Goal: Find specific page/section: Find specific page/section

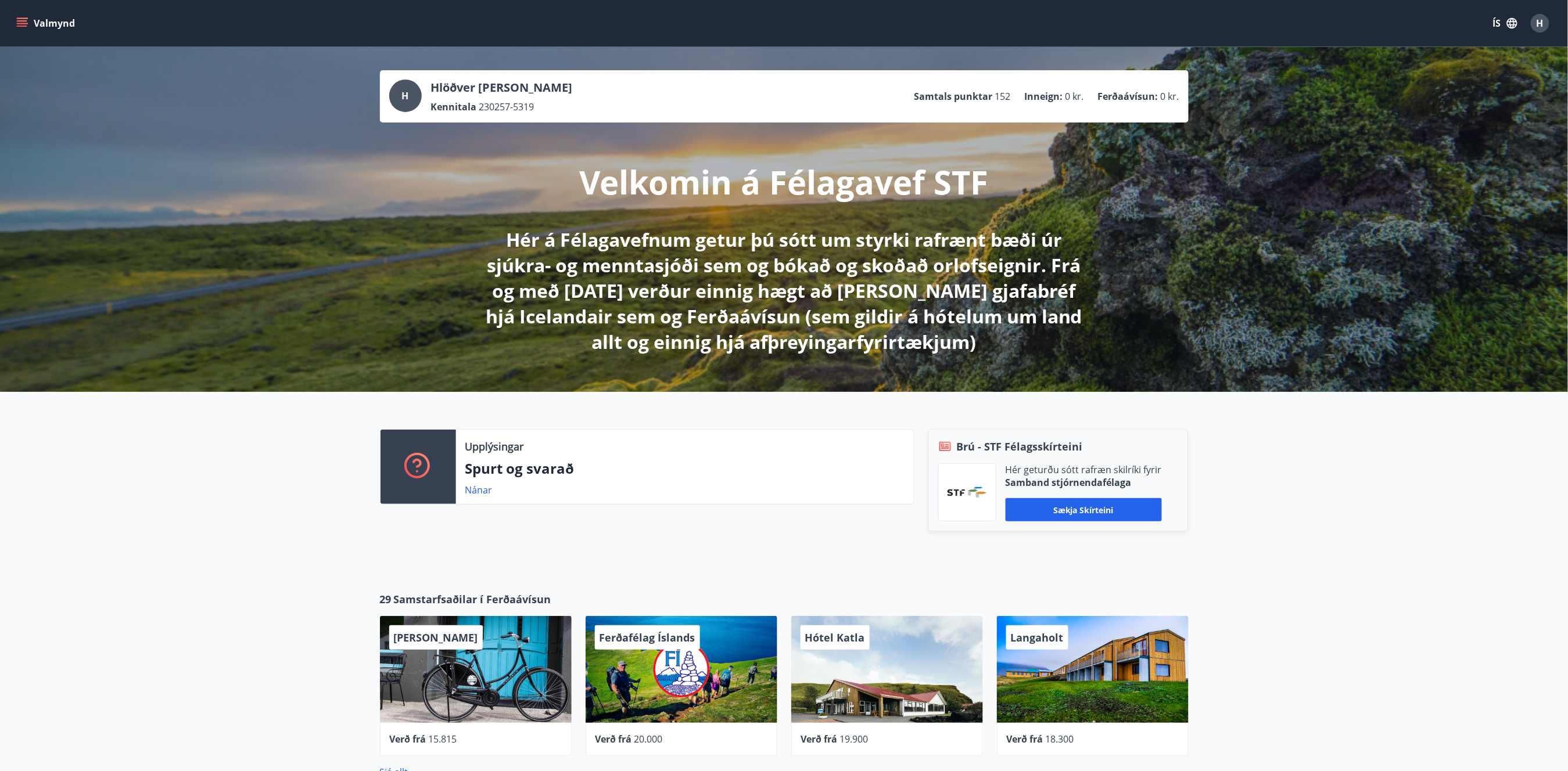
click at [26, 21] on icon "menu" at bounding box center [22, 21] width 11 height 1
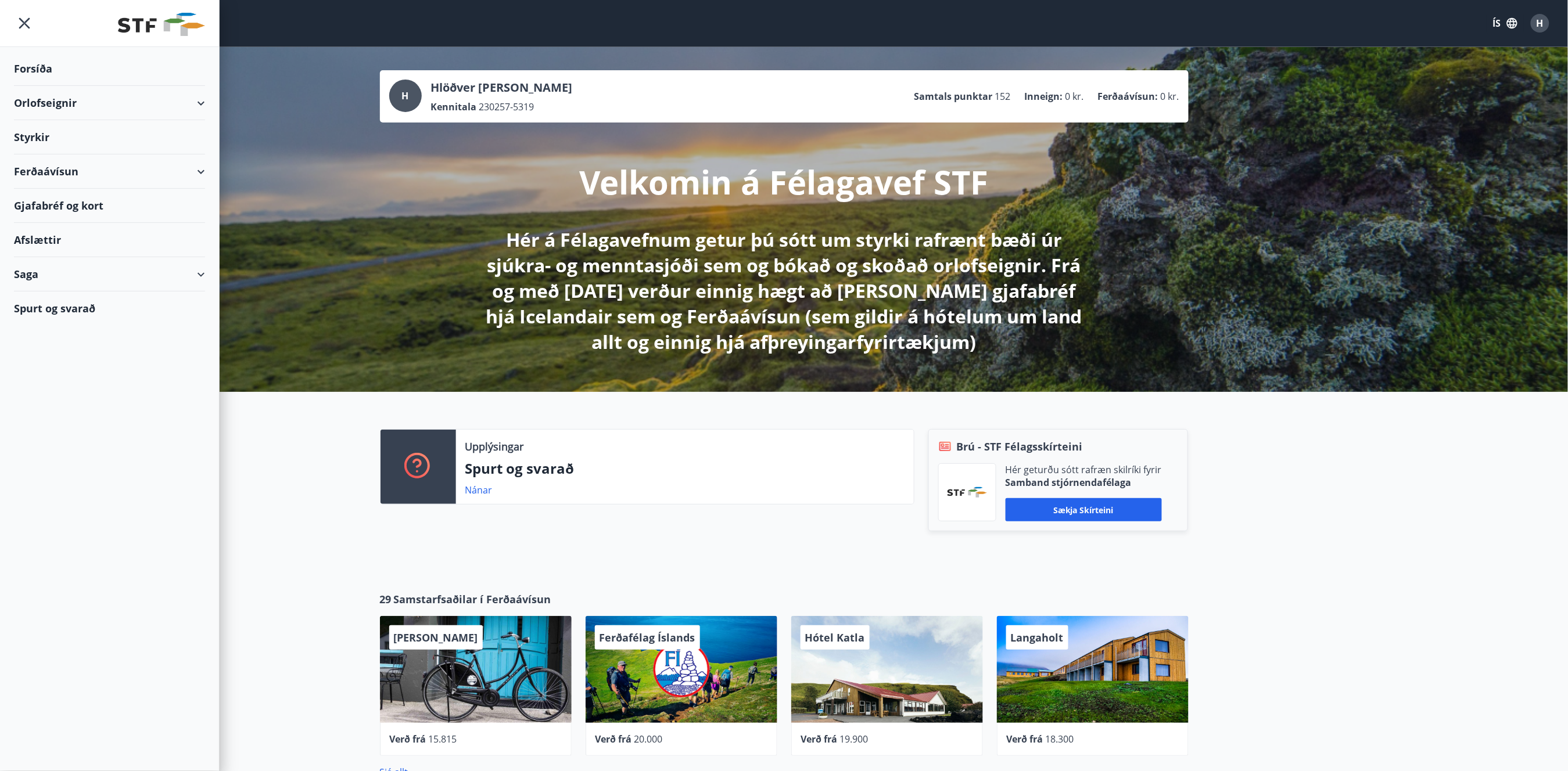
click at [48, 86] on div "Styrkir" at bounding box center [109, 69] width 191 height 34
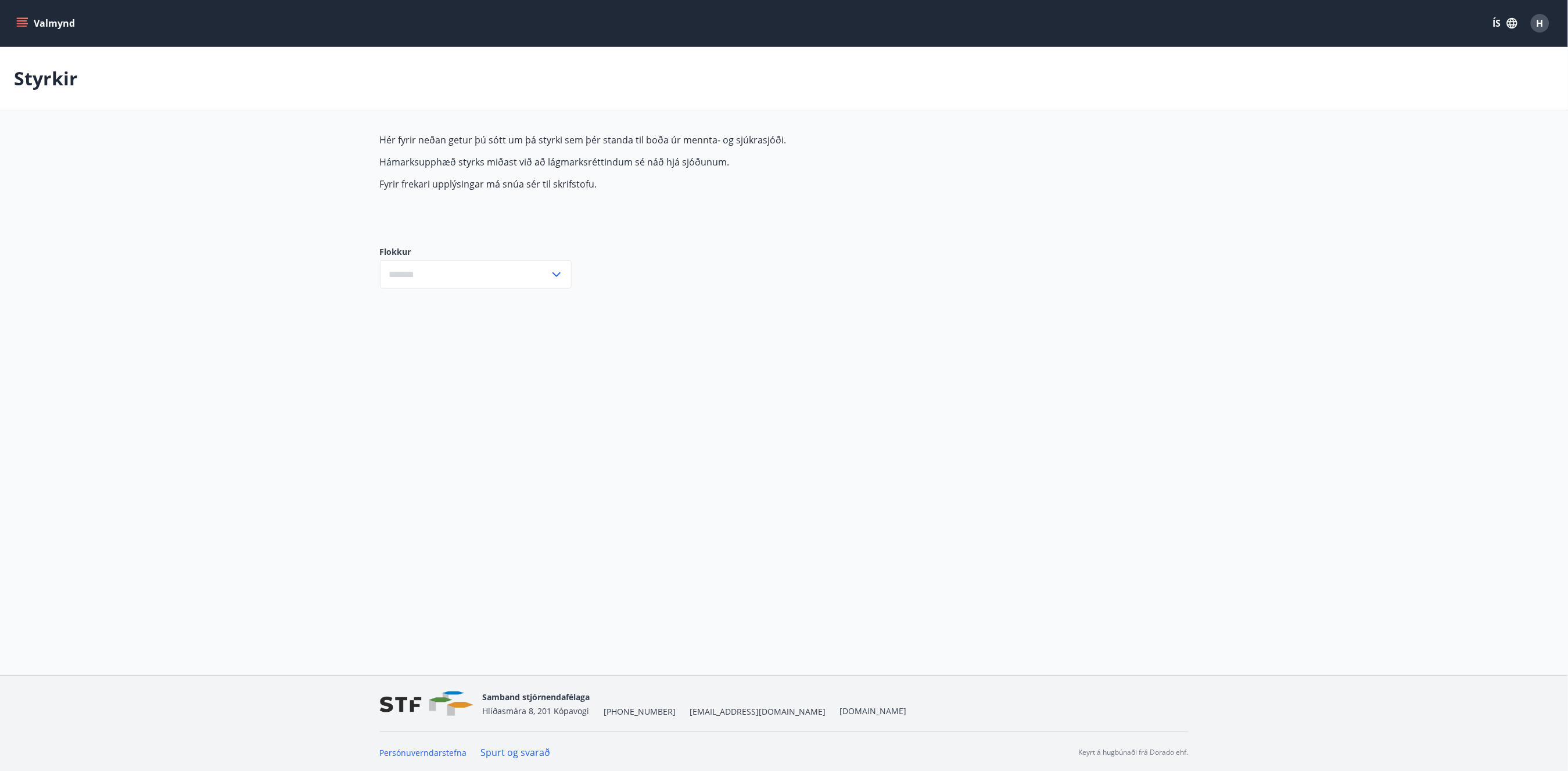
type input "***"
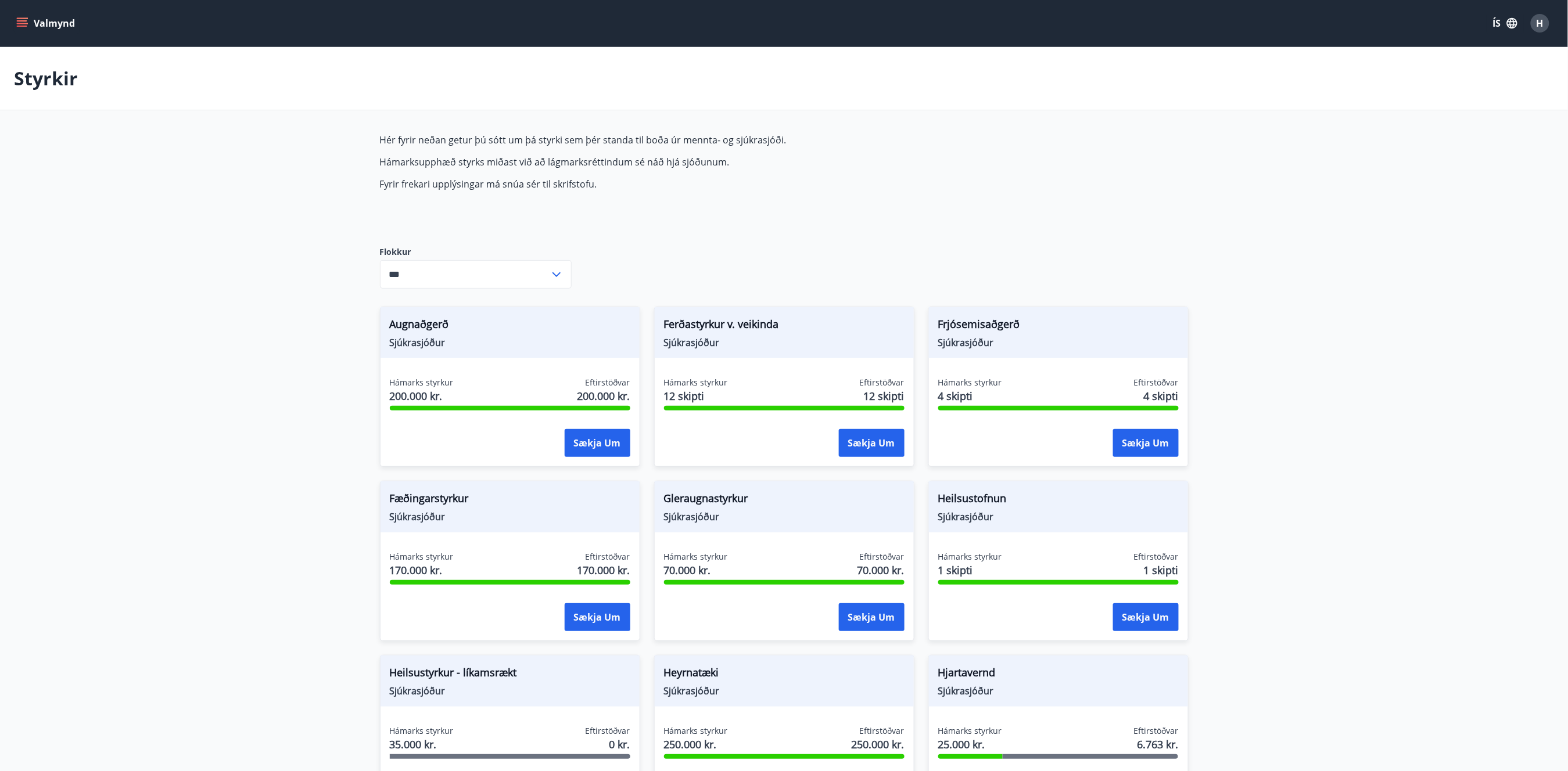
click at [36, 28] on button "Valmynd" at bounding box center [46, 23] width 66 height 21
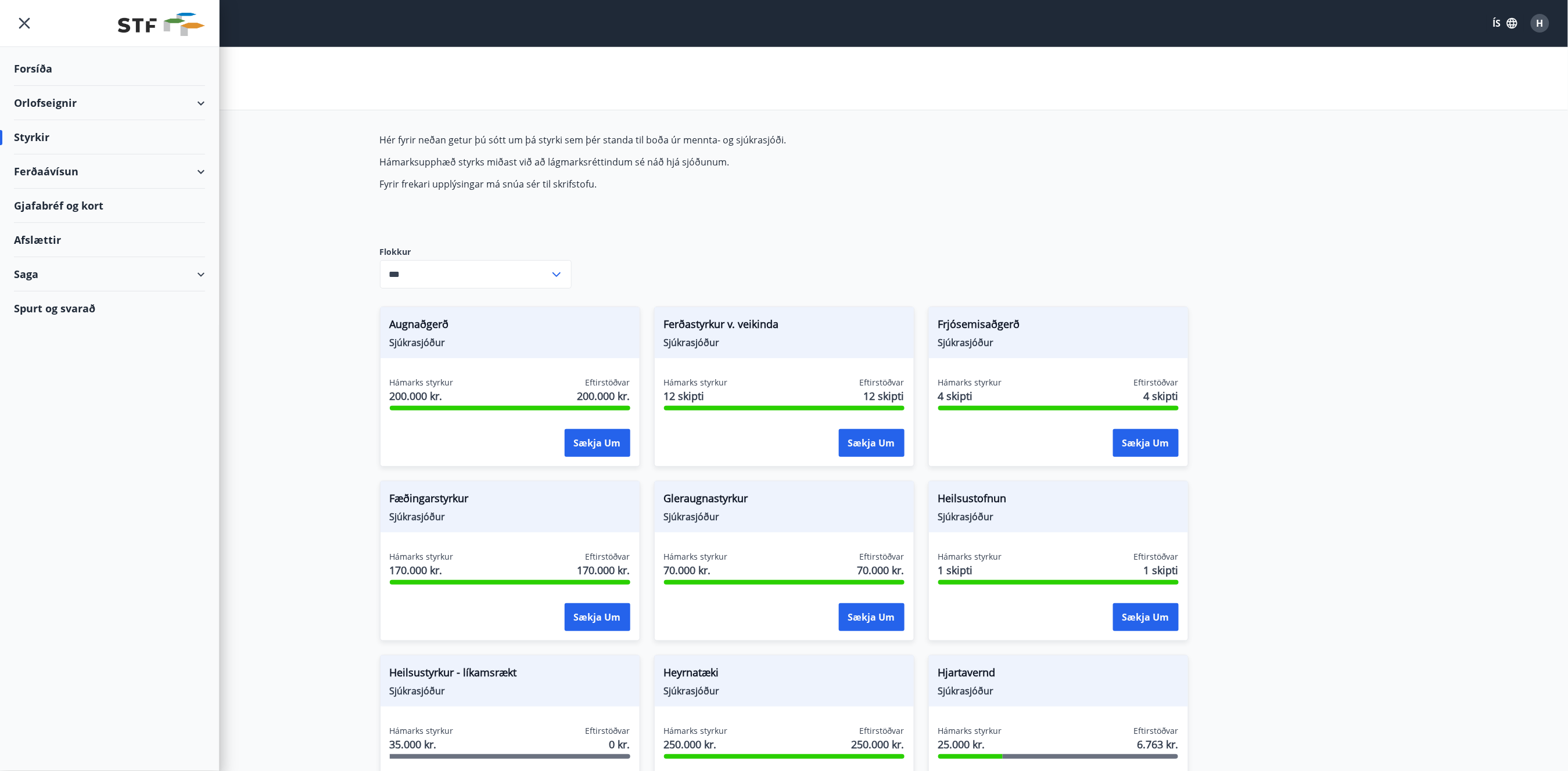
click at [92, 276] on div "Saga" at bounding box center [109, 274] width 191 height 34
click at [68, 430] on div "Styrkjasaga" at bounding box center [110, 426] width 173 height 24
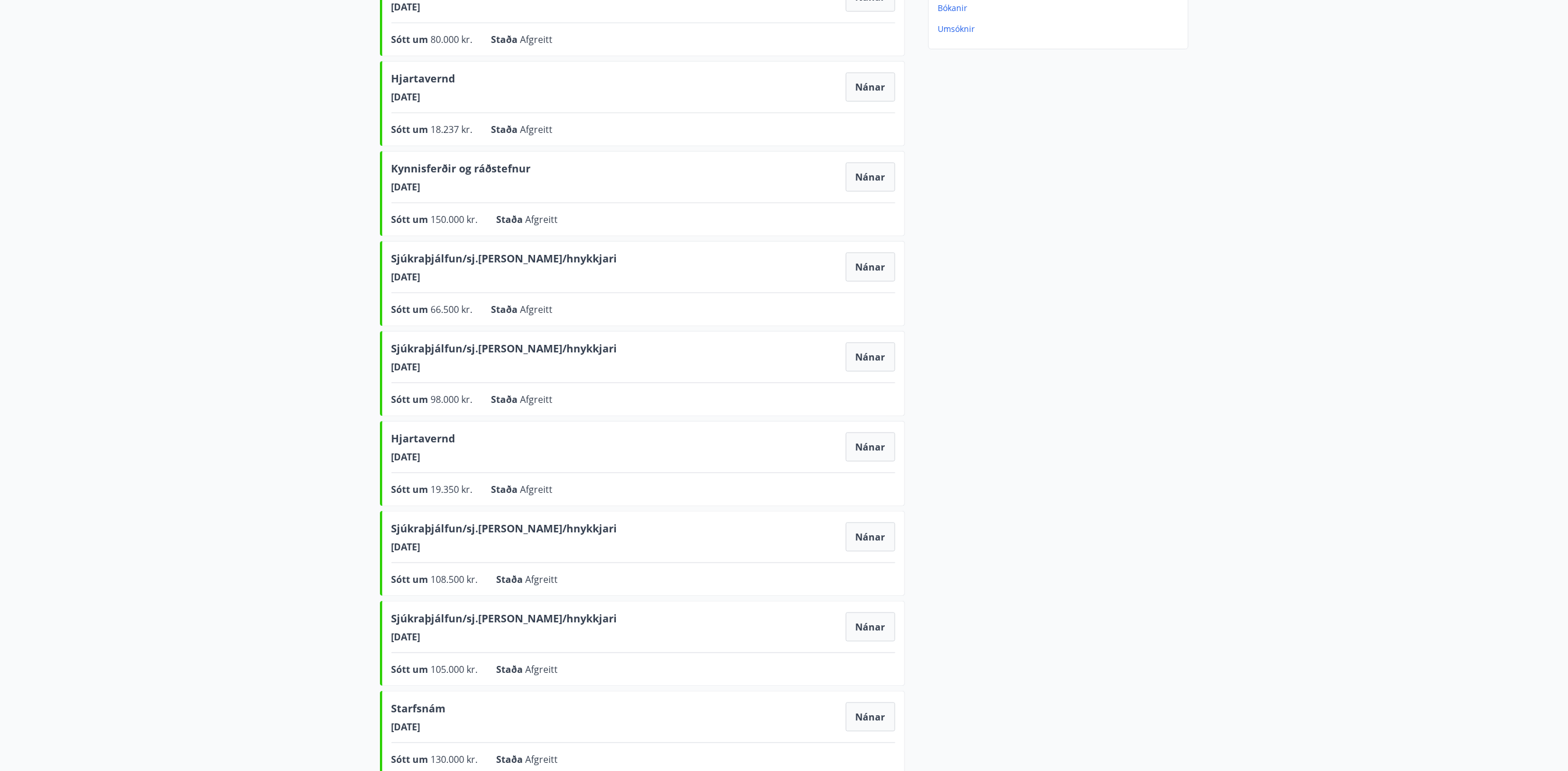
scroll to position [215, 0]
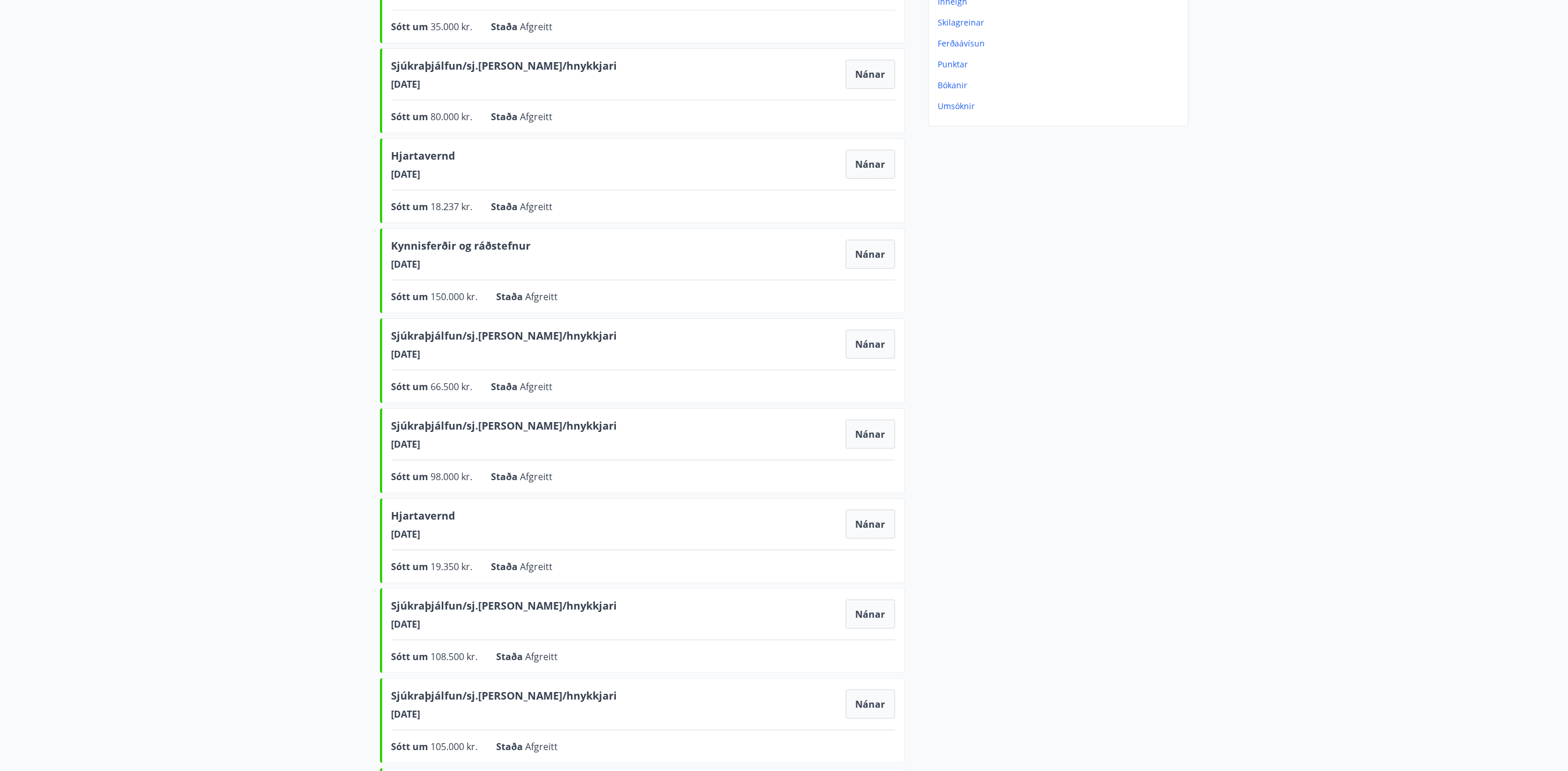
drag, startPoint x: 448, startPoint y: 266, endPoint x: 397, endPoint y: 256, distance: 52.0
click at [397, 256] on div "Kynnisferðir og ráðstefnur [DATE]" at bounding box center [461, 254] width 140 height 33
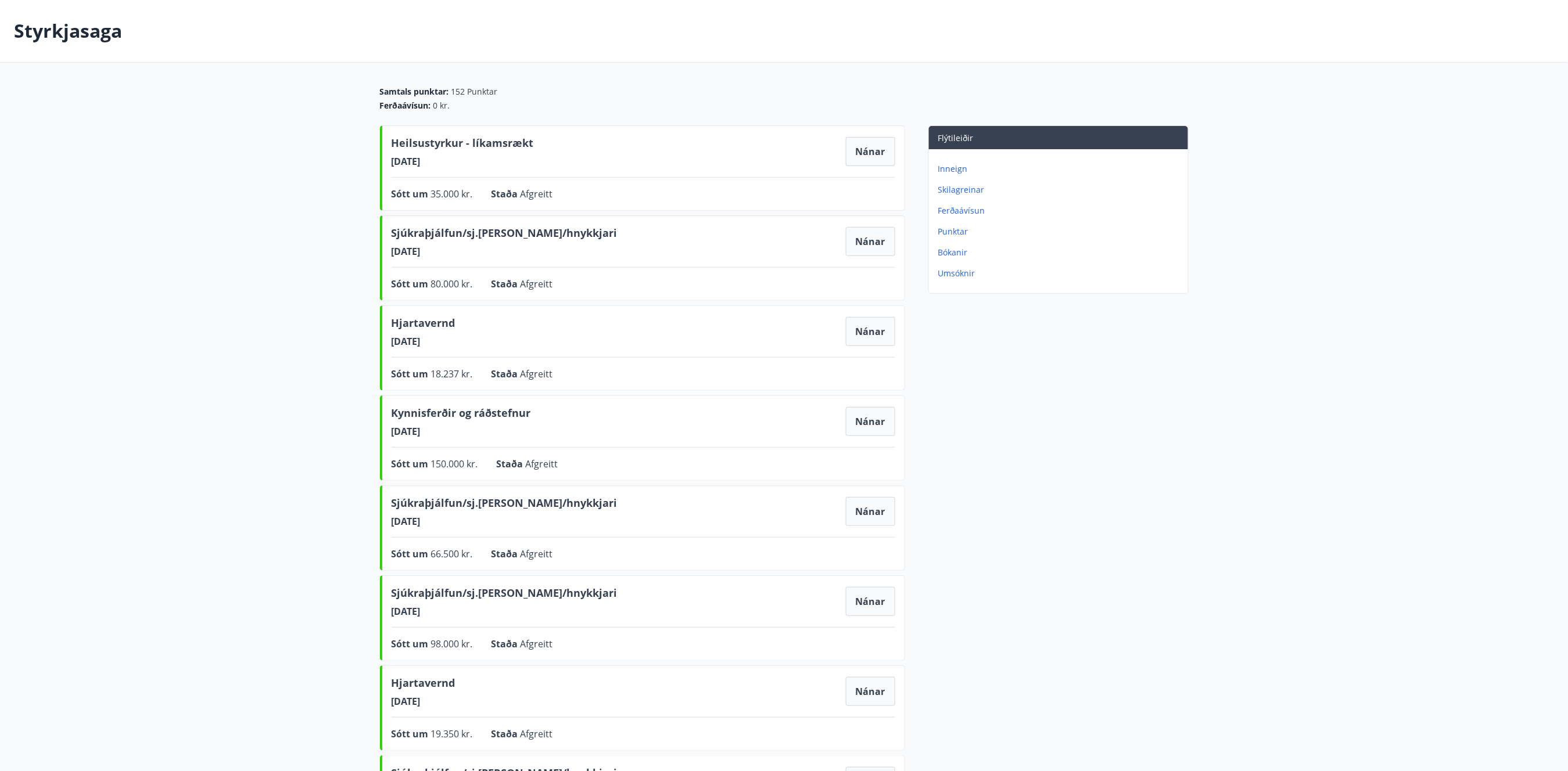
scroll to position [0, 0]
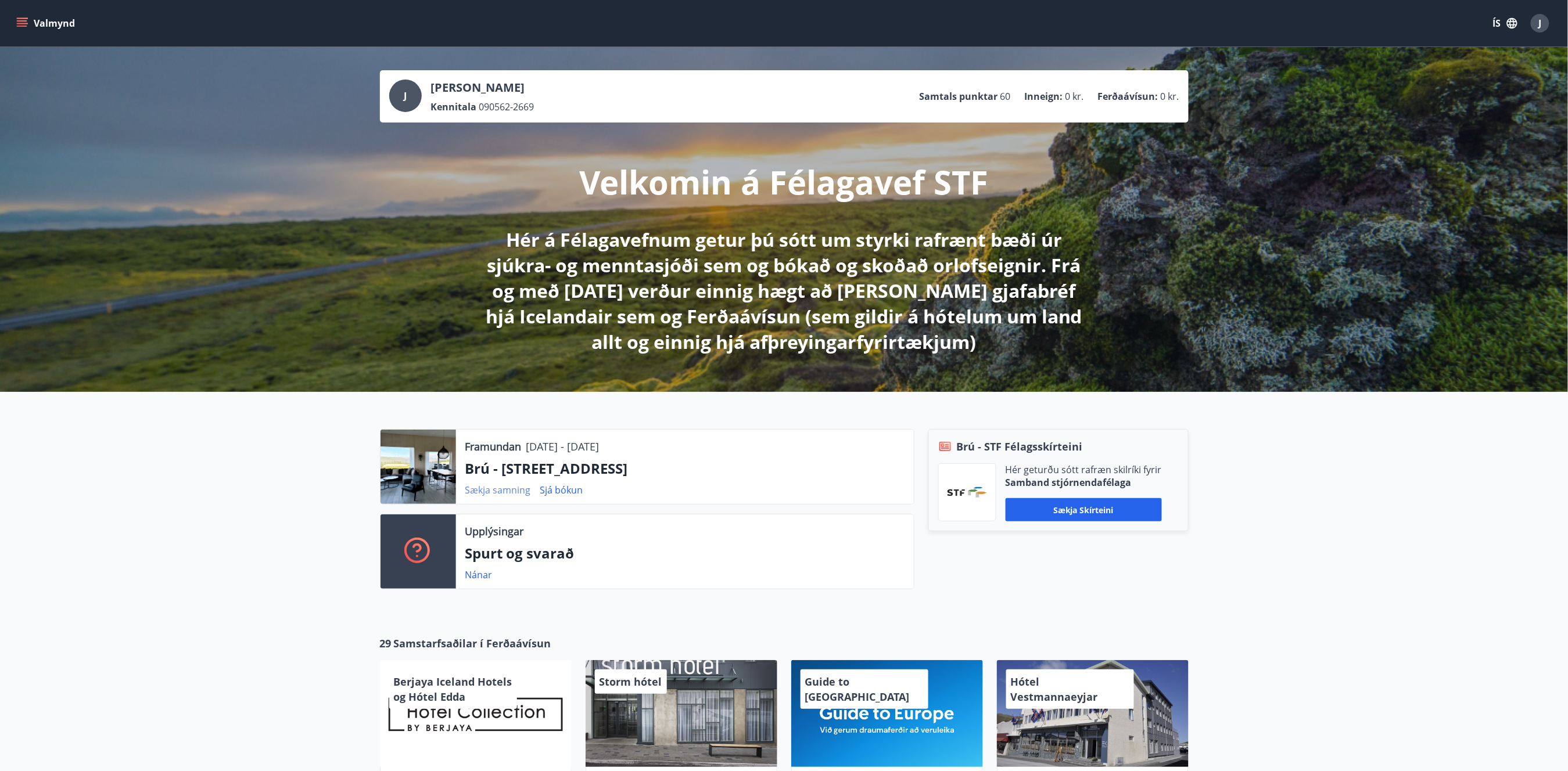
click at [504, 489] on link "Sækja samning" at bounding box center [498, 490] width 66 height 13
